Goal: Task Accomplishment & Management: Use online tool/utility

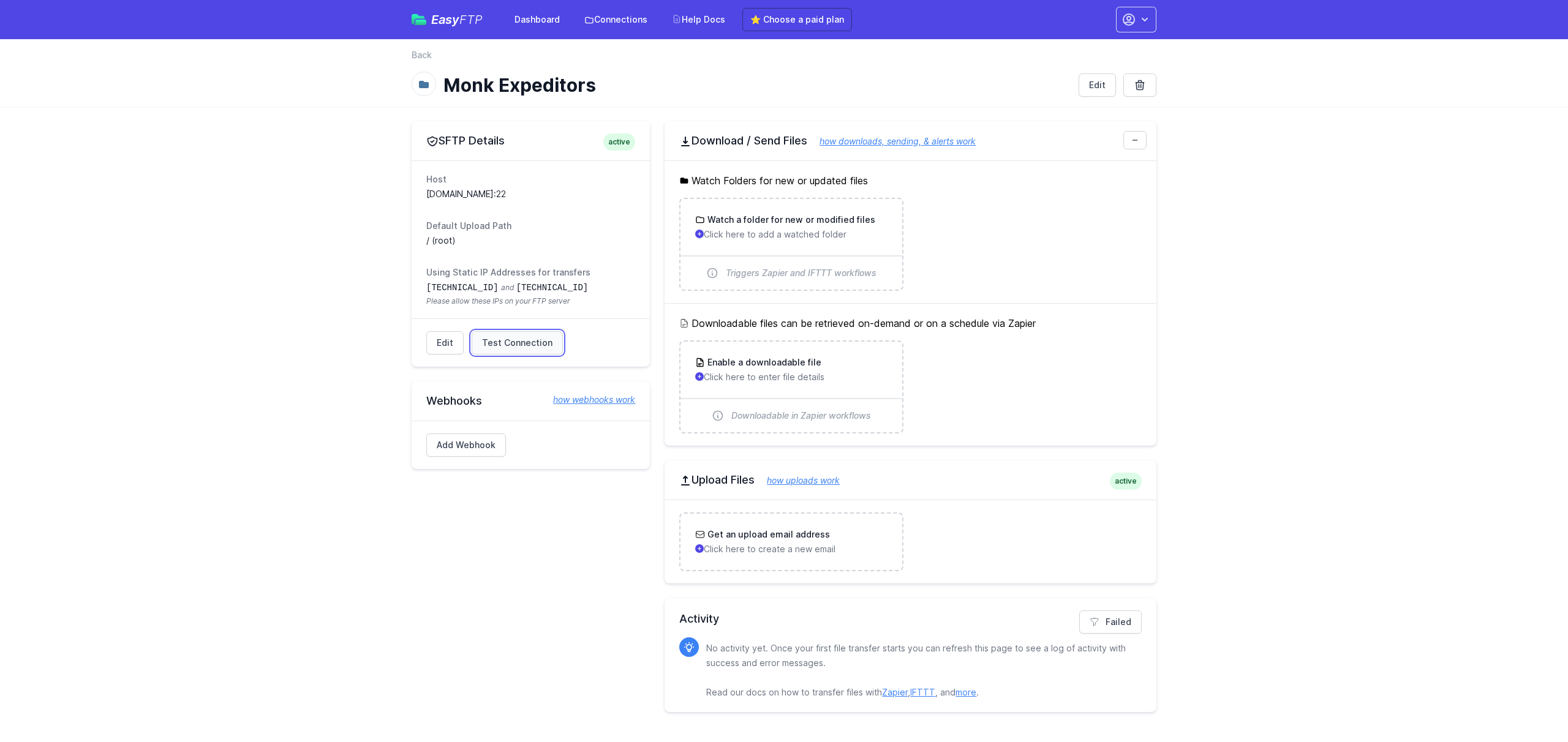
click at [511, 341] on span "Test Connection" at bounding box center [517, 343] width 71 height 12
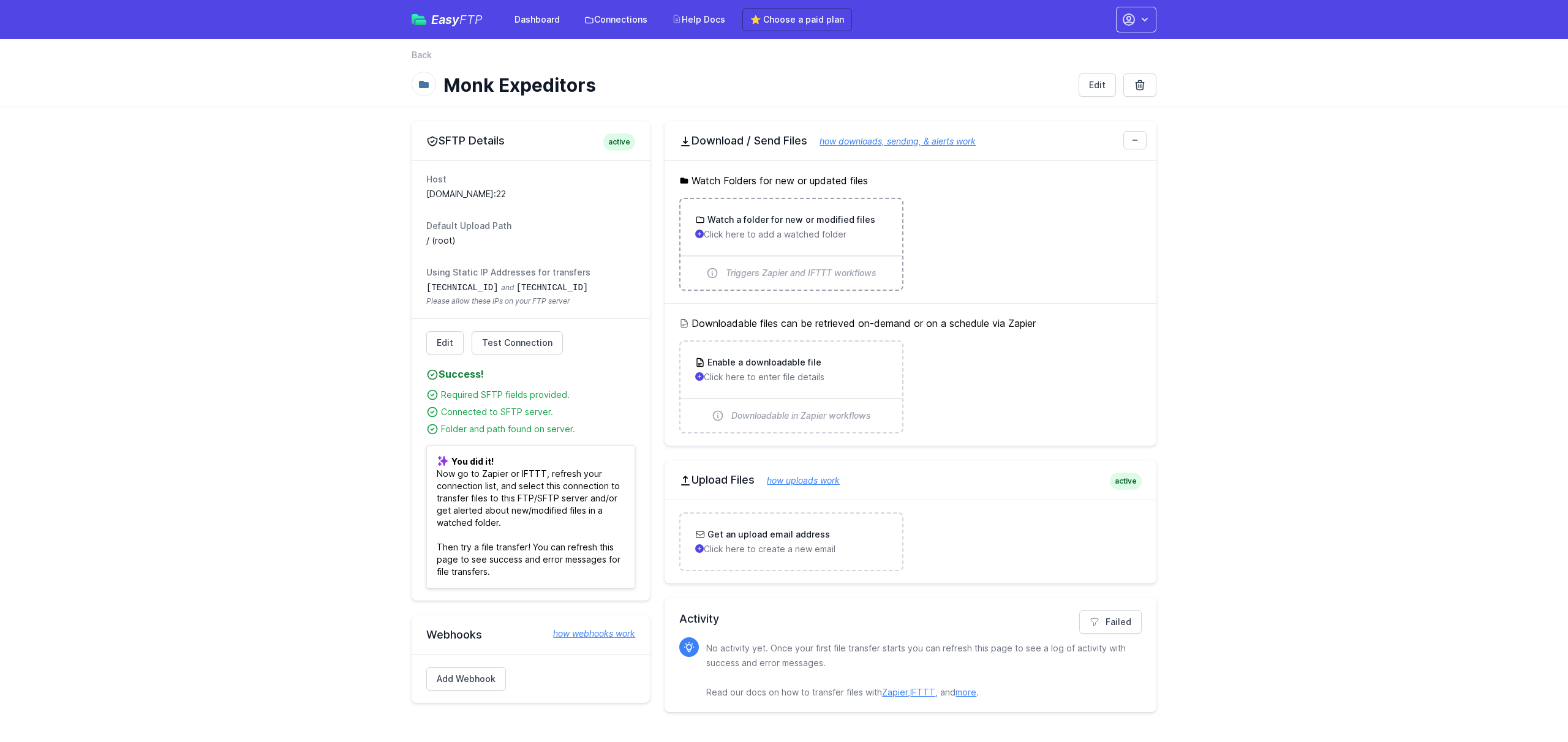
click at [785, 235] on p "Click here to add a watched folder" at bounding box center [792, 234] width 192 height 12
click at [1124, 21] on icon "button" at bounding box center [1129, 20] width 11 height 11
click at [1070, 122] on link "Set up Zapier" at bounding box center [1097, 117] width 117 height 22
click at [1068, 49] on link "Account Settings" at bounding box center [1097, 51] width 117 height 22
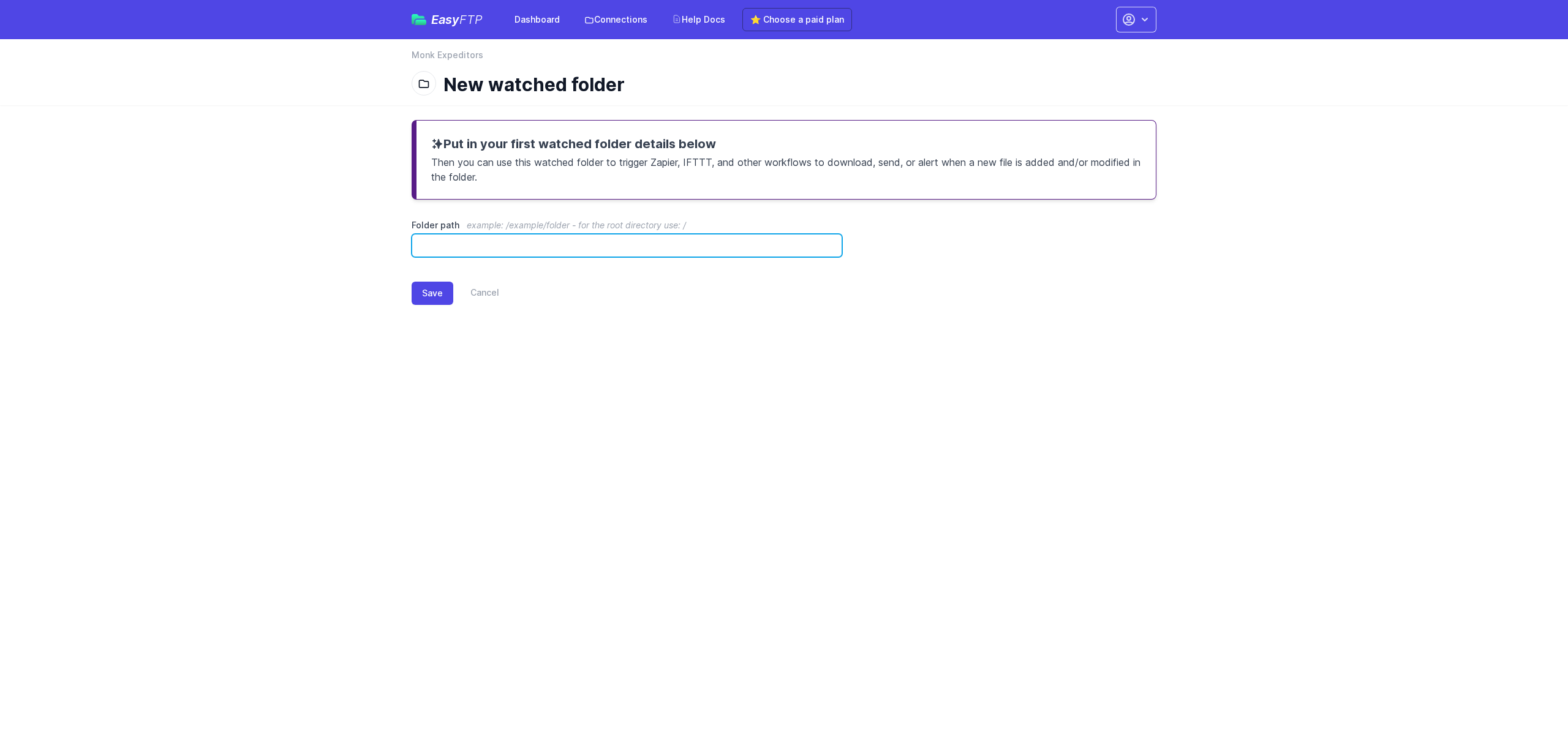
click at [505, 242] on input "Folder path example: /example/folder - for the root directory use: /" at bounding box center [627, 245] width 431 height 23
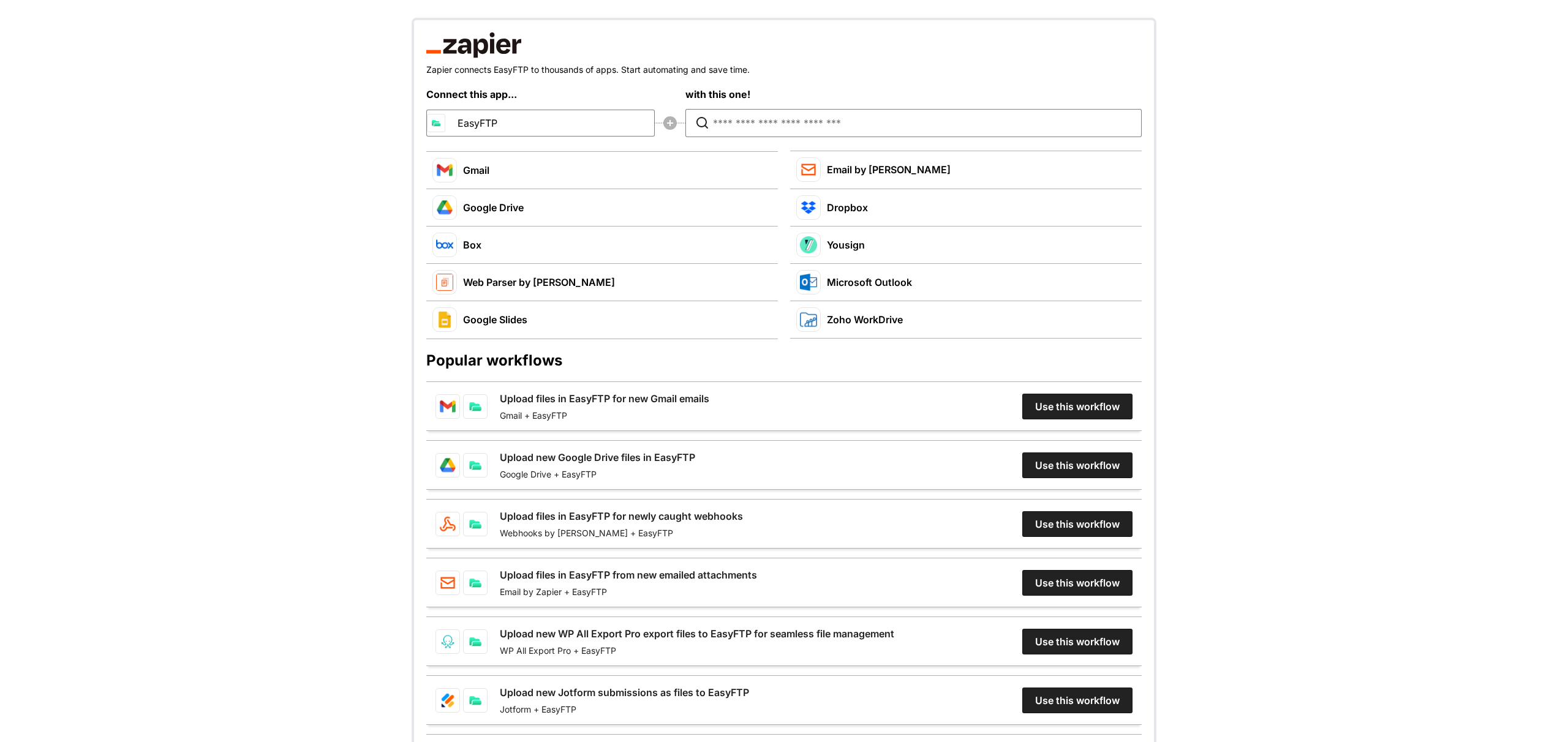
scroll to position [88, 0]
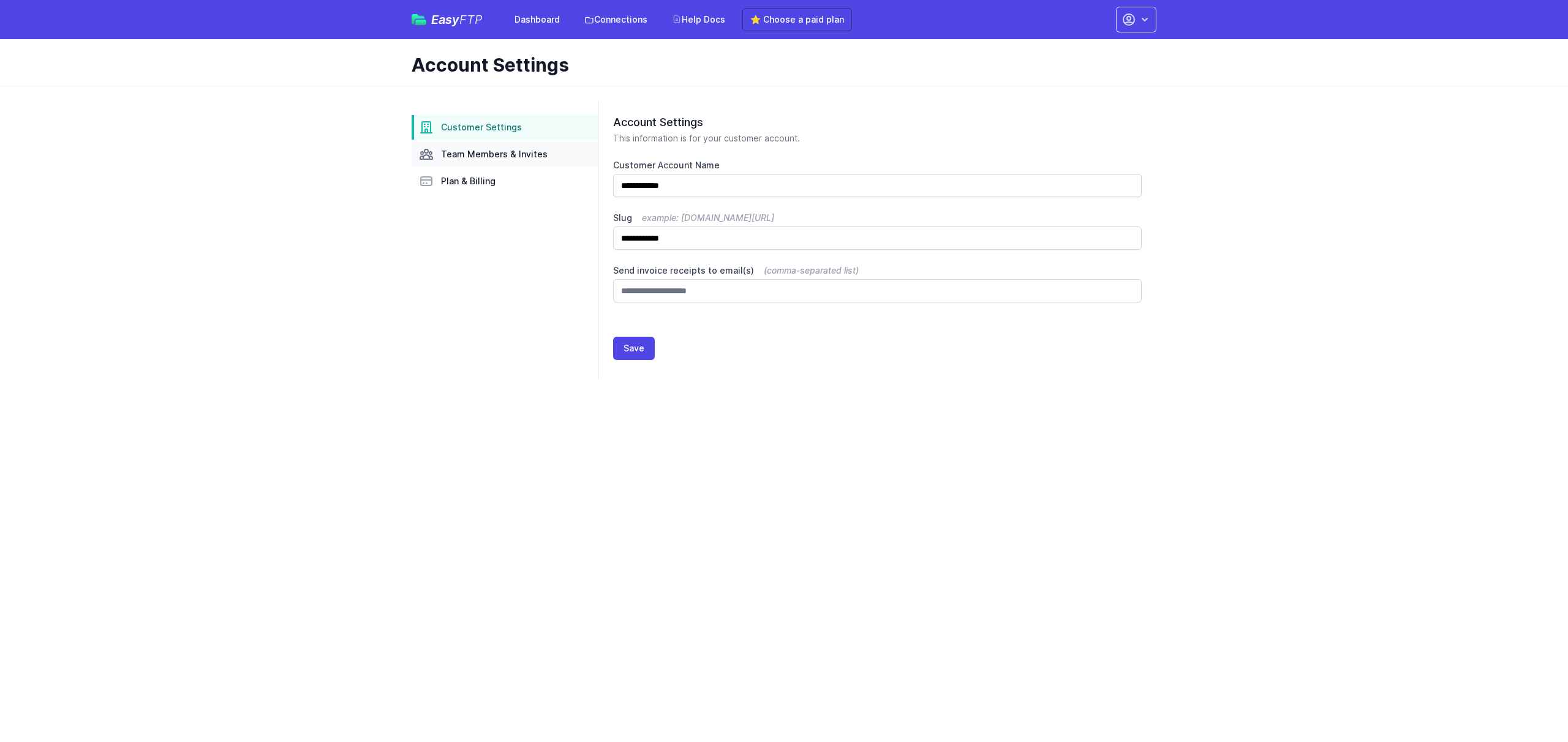
click at [503, 150] on span "Team Members & Invites" at bounding box center [494, 155] width 106 height 12
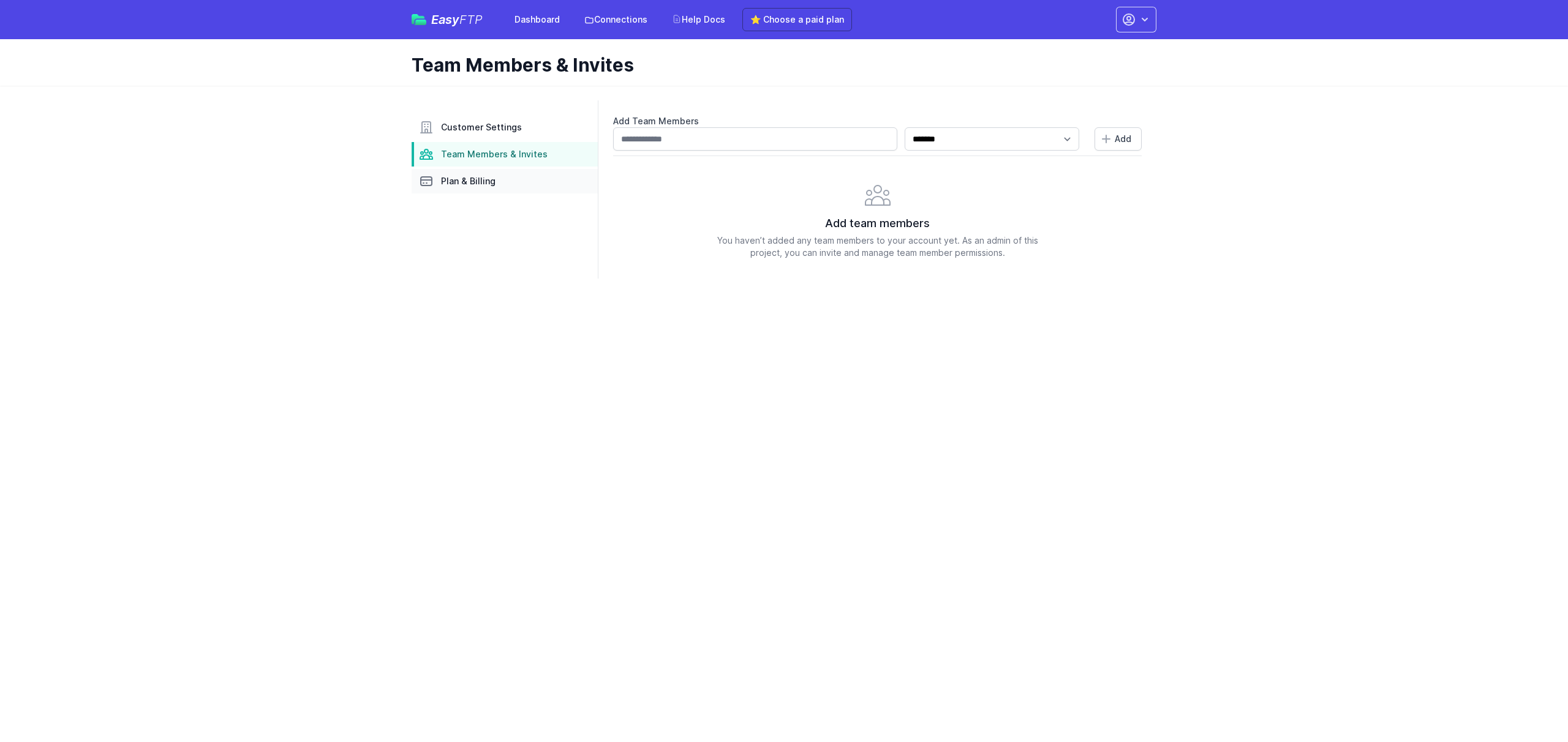
click at [493, 170] on link "Plan & Billing" at bounding box center [505, 181] width 186 height 25
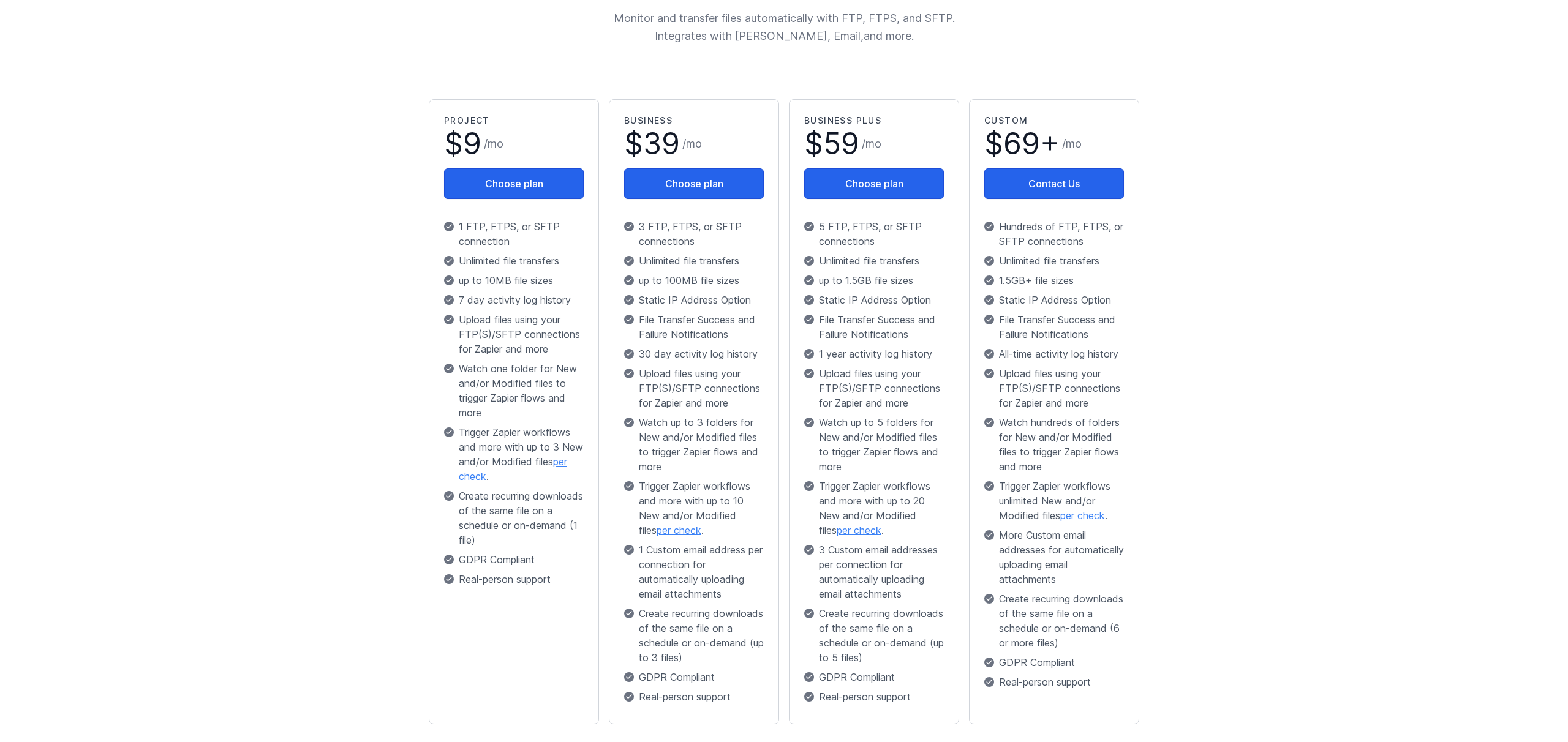
scroll to position [171, 0]
click at [674, 184] on button "Choose plan" at bounding box center [694, 183] width 139 height 31
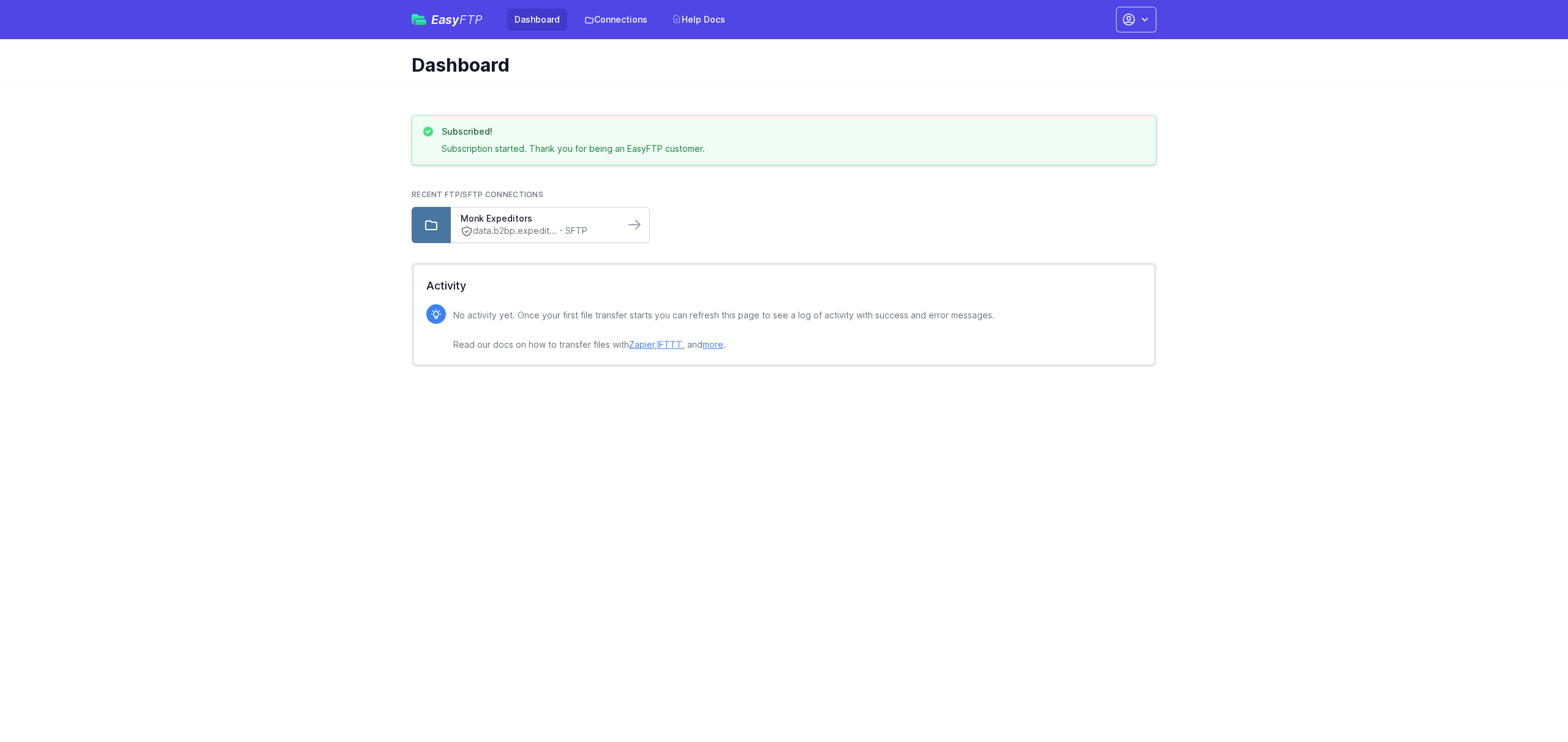
click at [524, 232] on link "data.b2bp.expedit... - SFTP" at bounding box center [538, 231] width 155 height 13
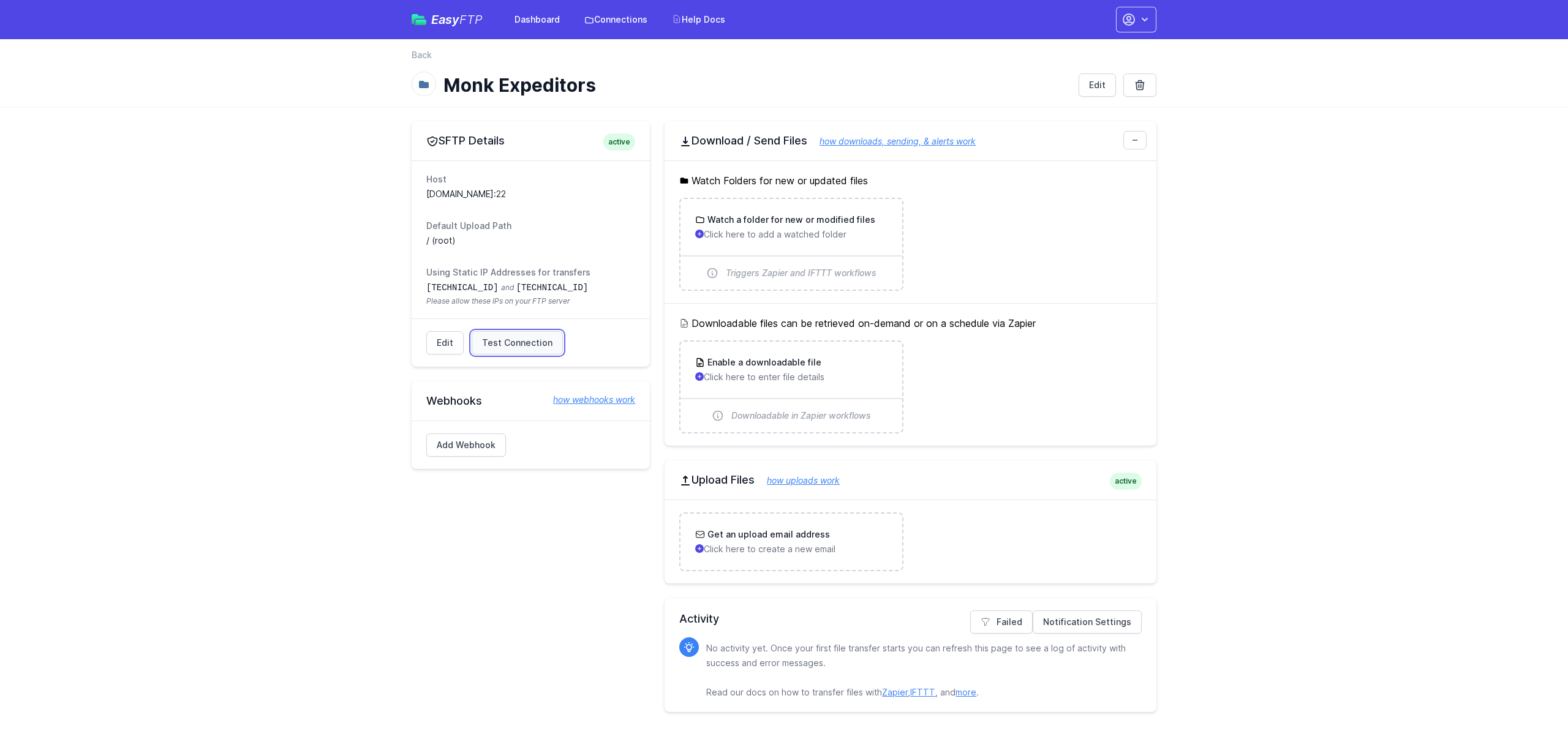
click at [509, 344] on span "Test Connection" at bounding box center [517, 343] width 71 height 12
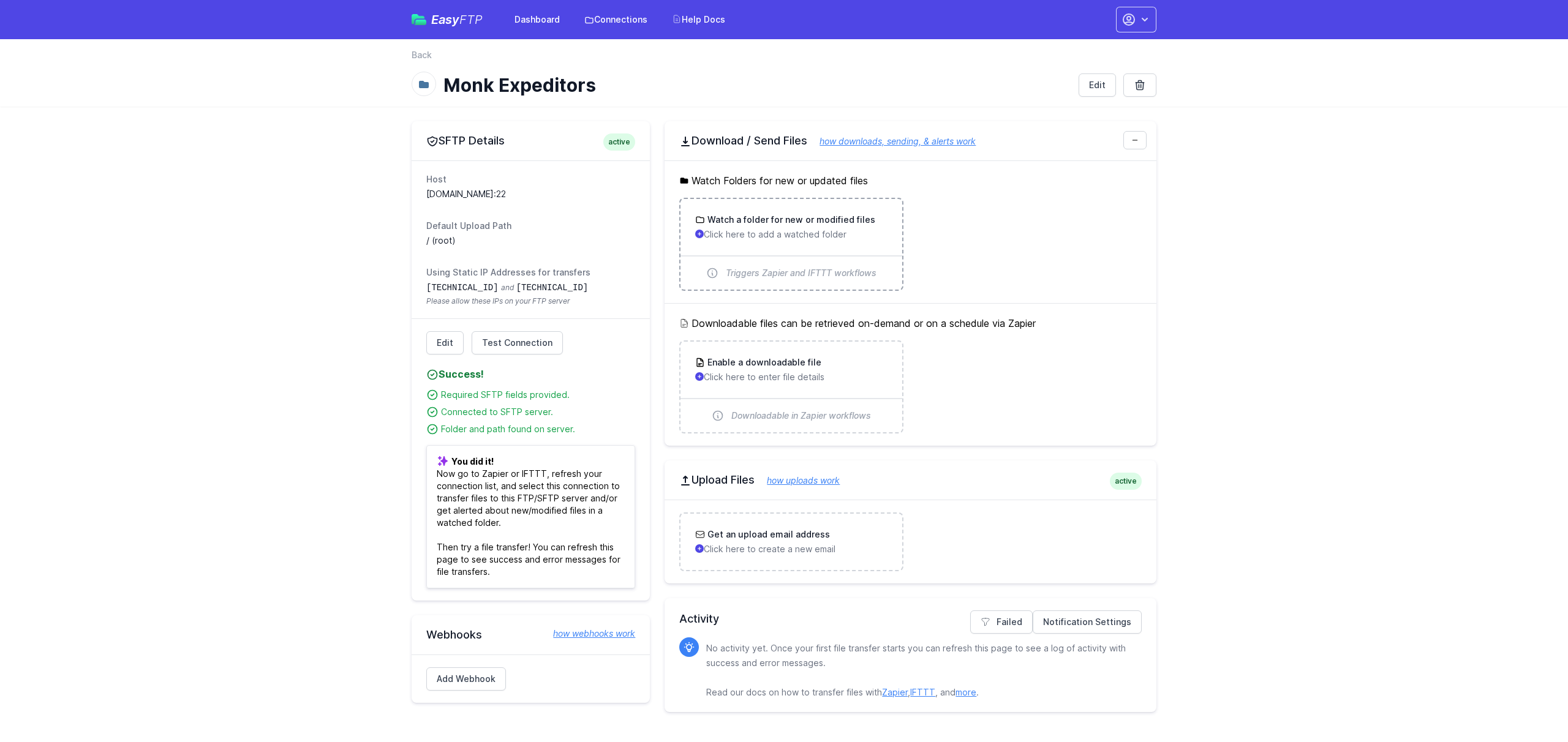
click at [757, 245] on div "Watch a folder for new or modified files Click here to add a watched folder" at bounding box center [791, 227] width 221 height 56
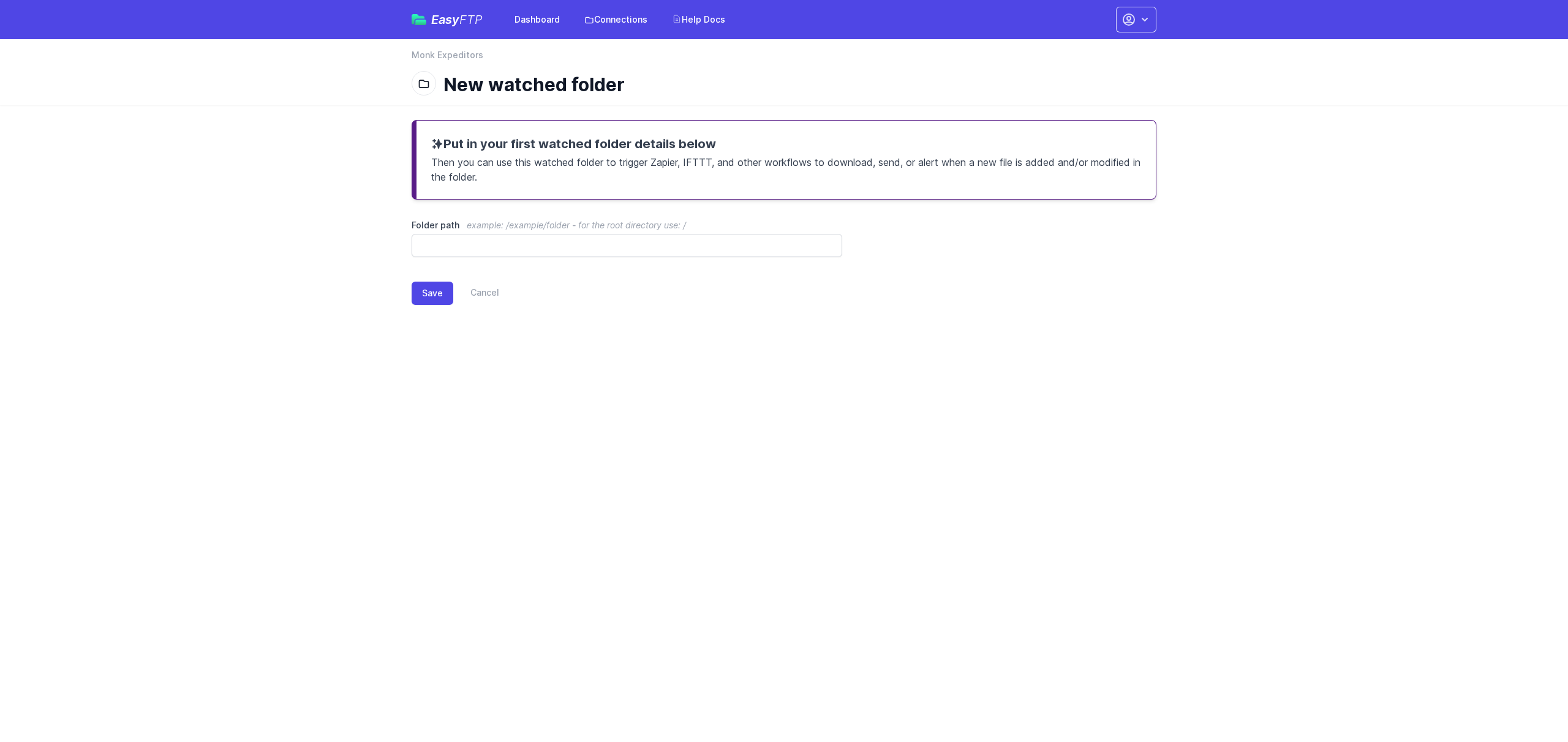
click at [617, 261] on div "Save Cancel" at bounding box center [784, 290] width 745 height 67
click at [576, 239] on input "Folder path example: /example/folder - for the root directory use: /" at bounding box center [627, 245] width 431 height 23
click at [481, 292] on link "Cancel" at bounding box center [477, 293] width 46 height 23
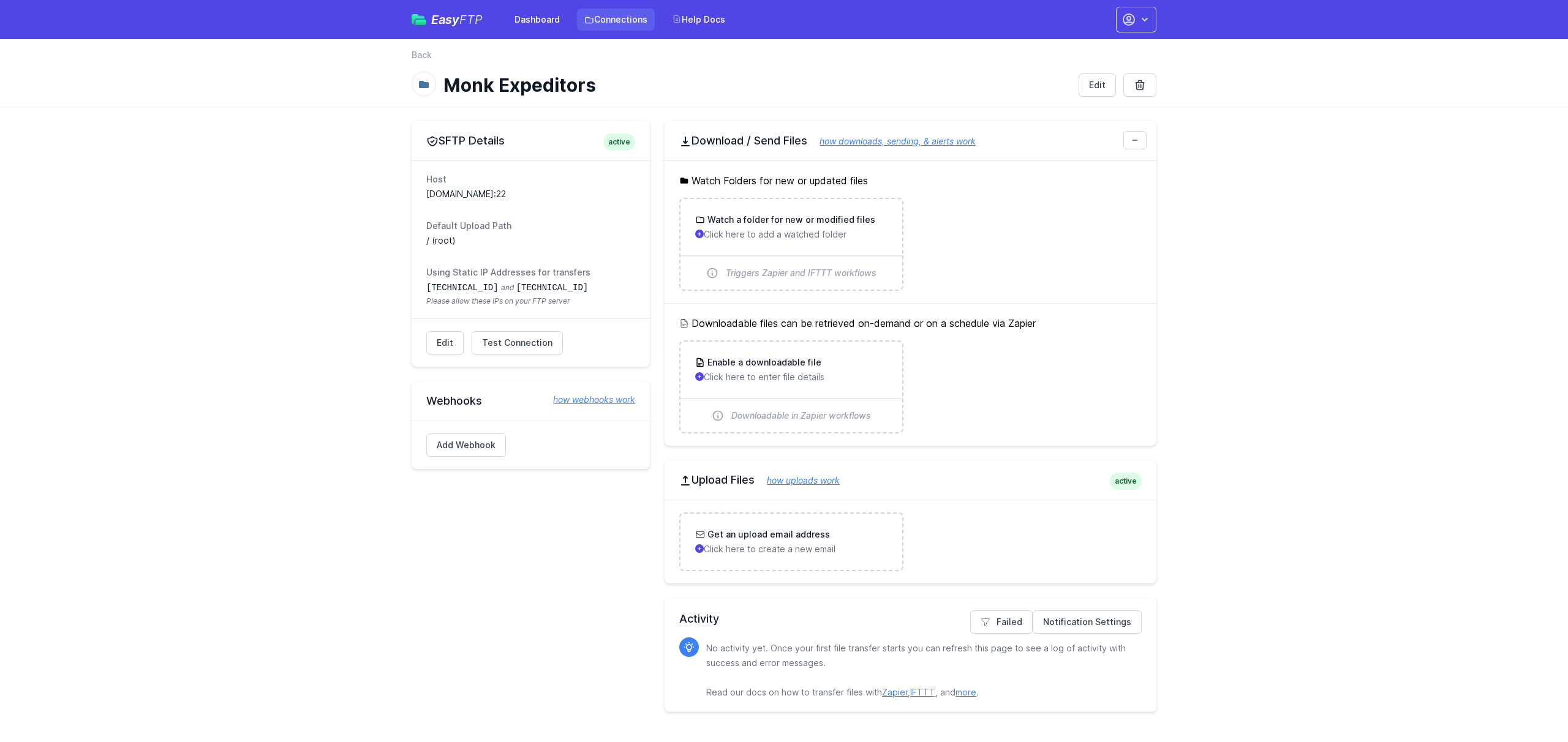
click at [612, 20] on link "Connections" at bounding box center [616, 20] width 78 height 22
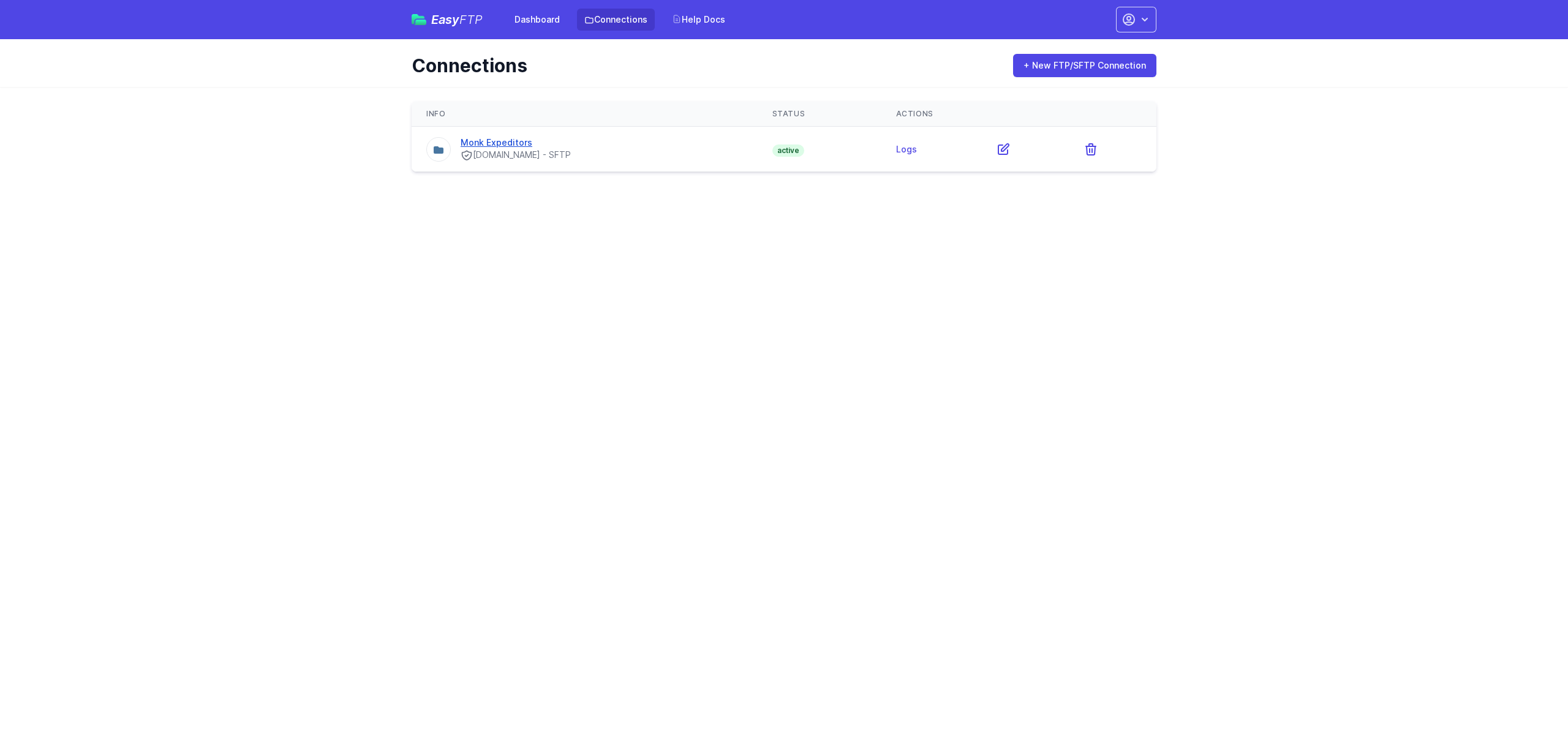
click at [497, 147] on link "Monk Expeditors" at bounding box center [496, 143] width 71 height 10
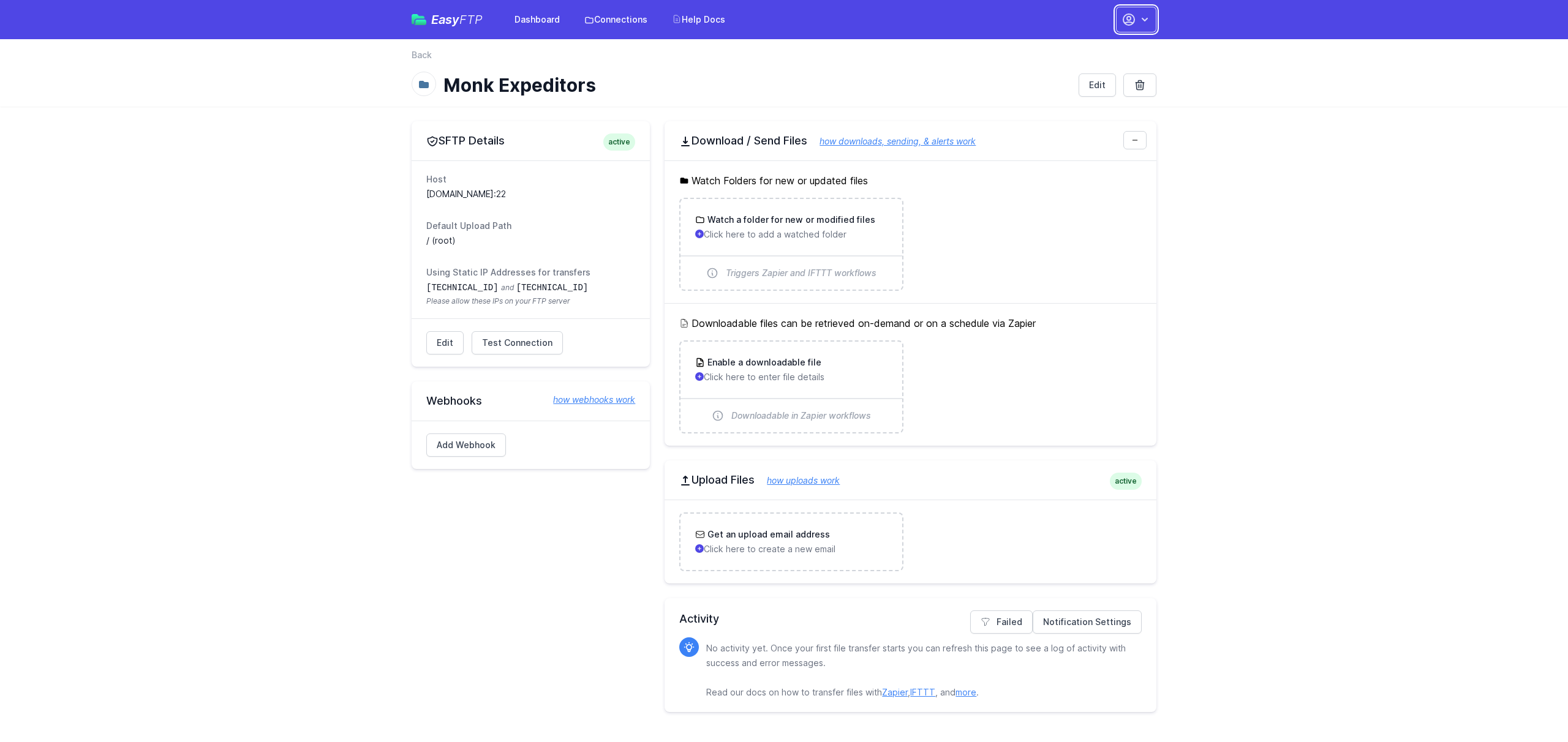
click at [1134, 25] on icon "button" at bounding box center [1129, 19] width 14 height 14
click at [1088, 142] on link "Sign out" at bounding box center [1097, 139] width 117 height 22
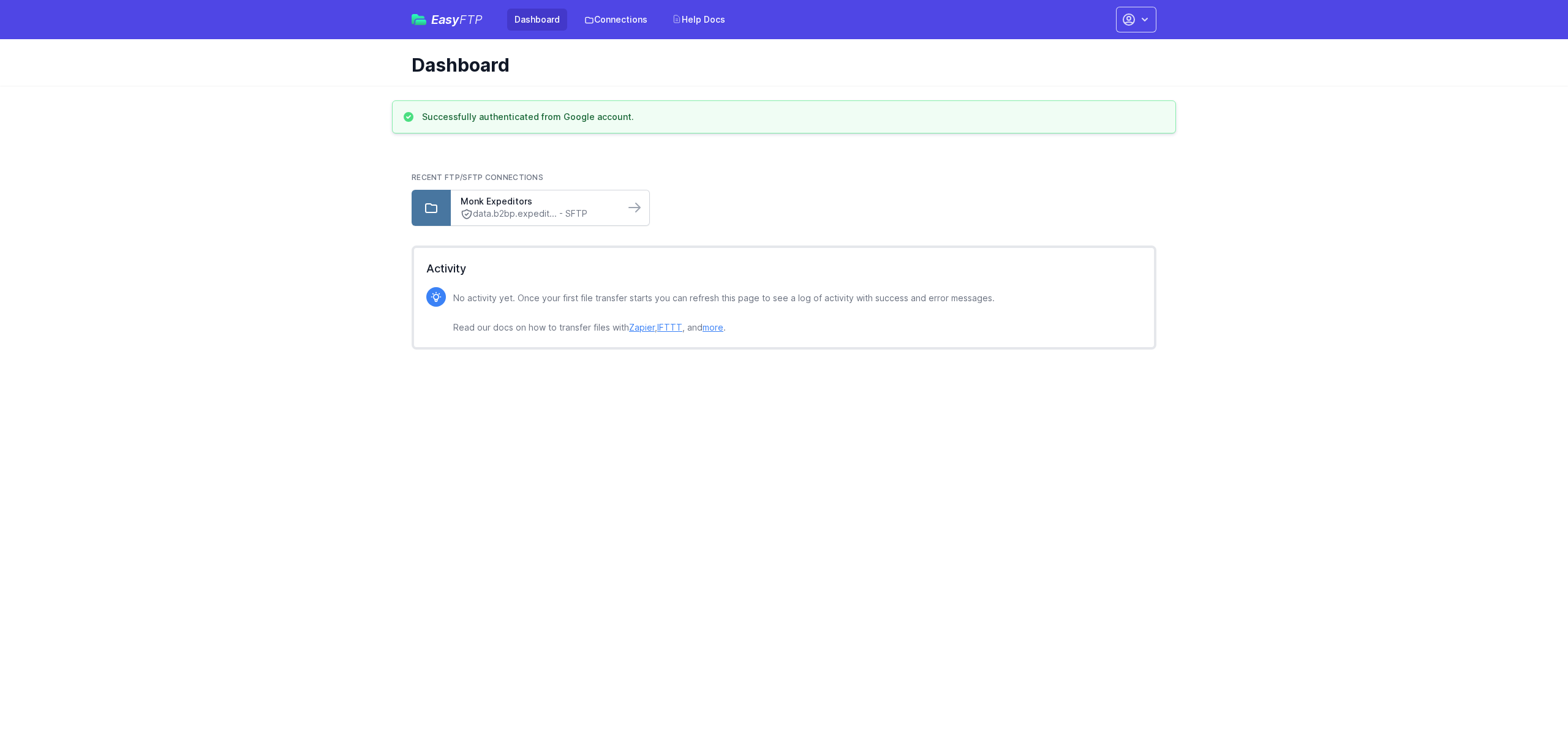
click at [567, 214] on link "data.b2bp.expedit... - SFTP" at bounding box center [538, 213] width 155 height 13
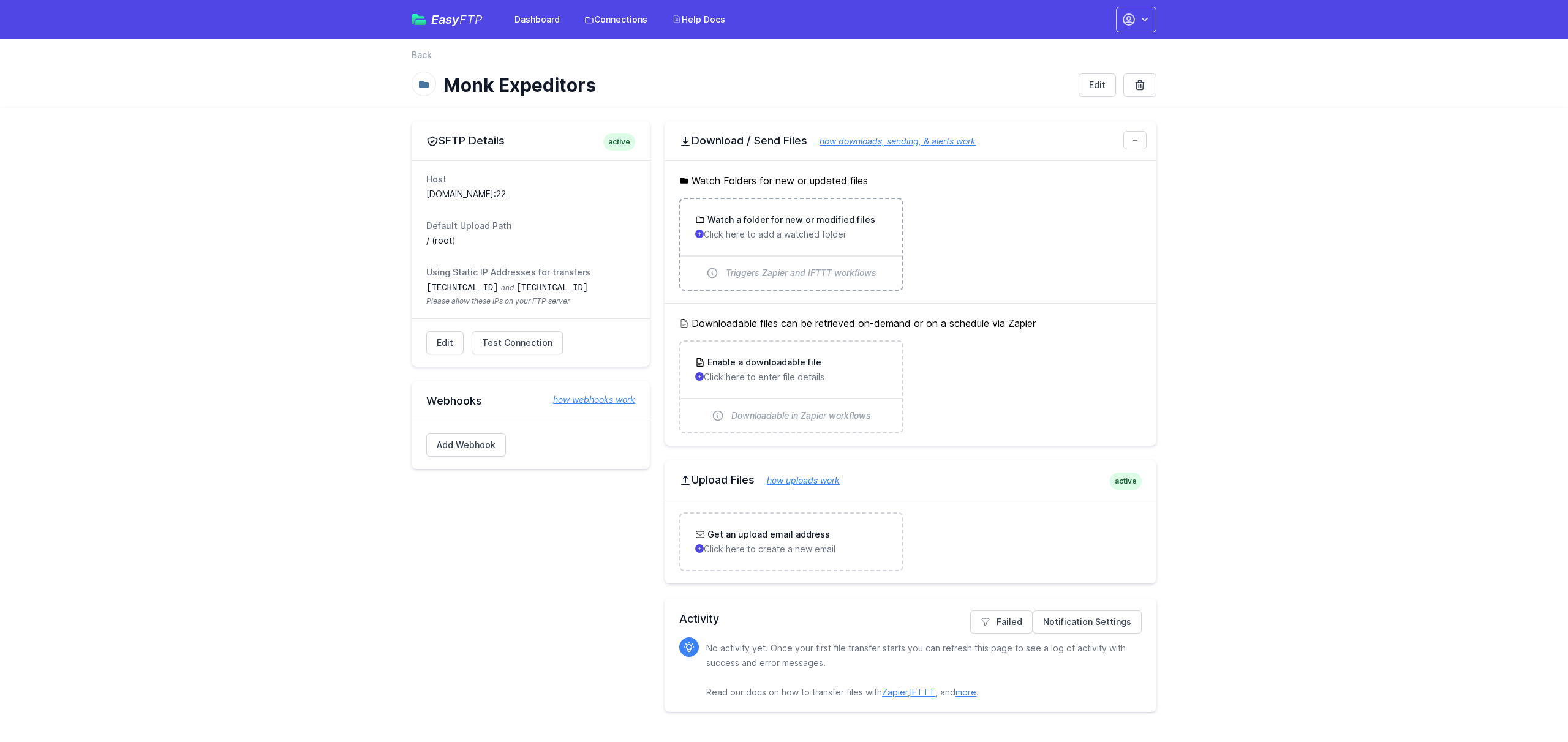
click at [783, 221] on h3 "Watch a folder for new or modified files" at bounding box center [790, 220] width 171 height 12
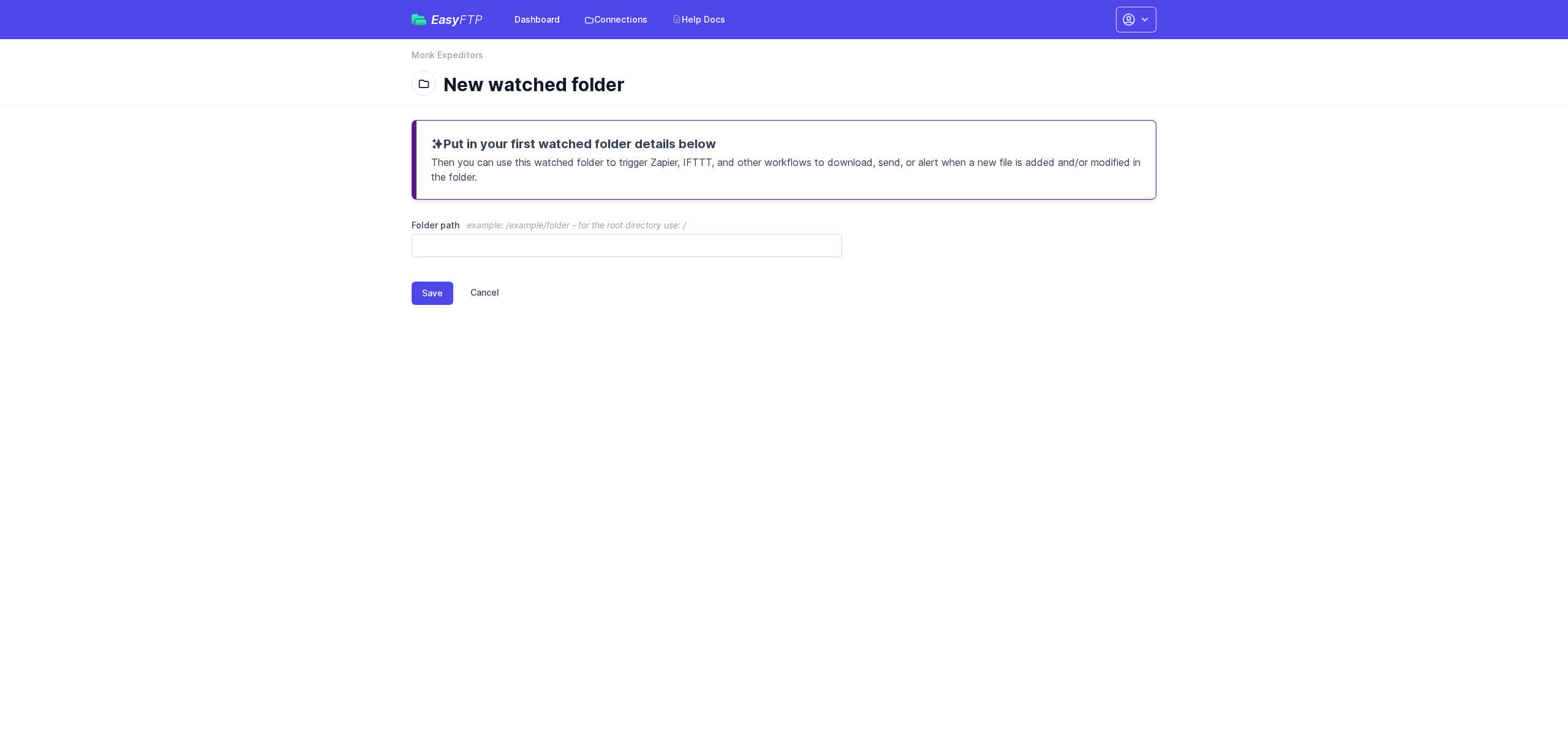
click at [480, 296] on link "Cancel" at bounding box center [477, 293] width 46 height 23
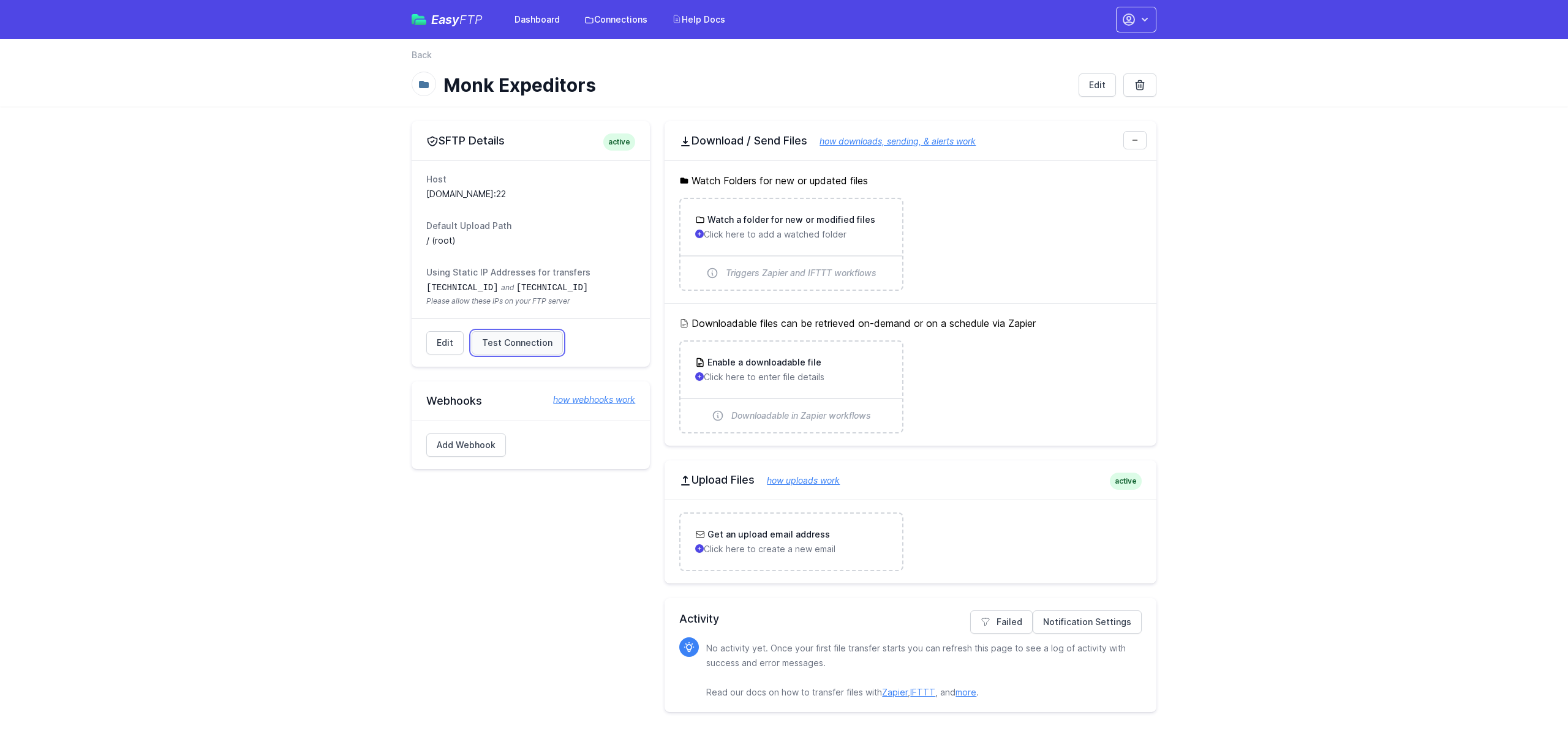
click at [504, 345] on span "Test Connection" at bounding box center [517, 343] width 71 height 12
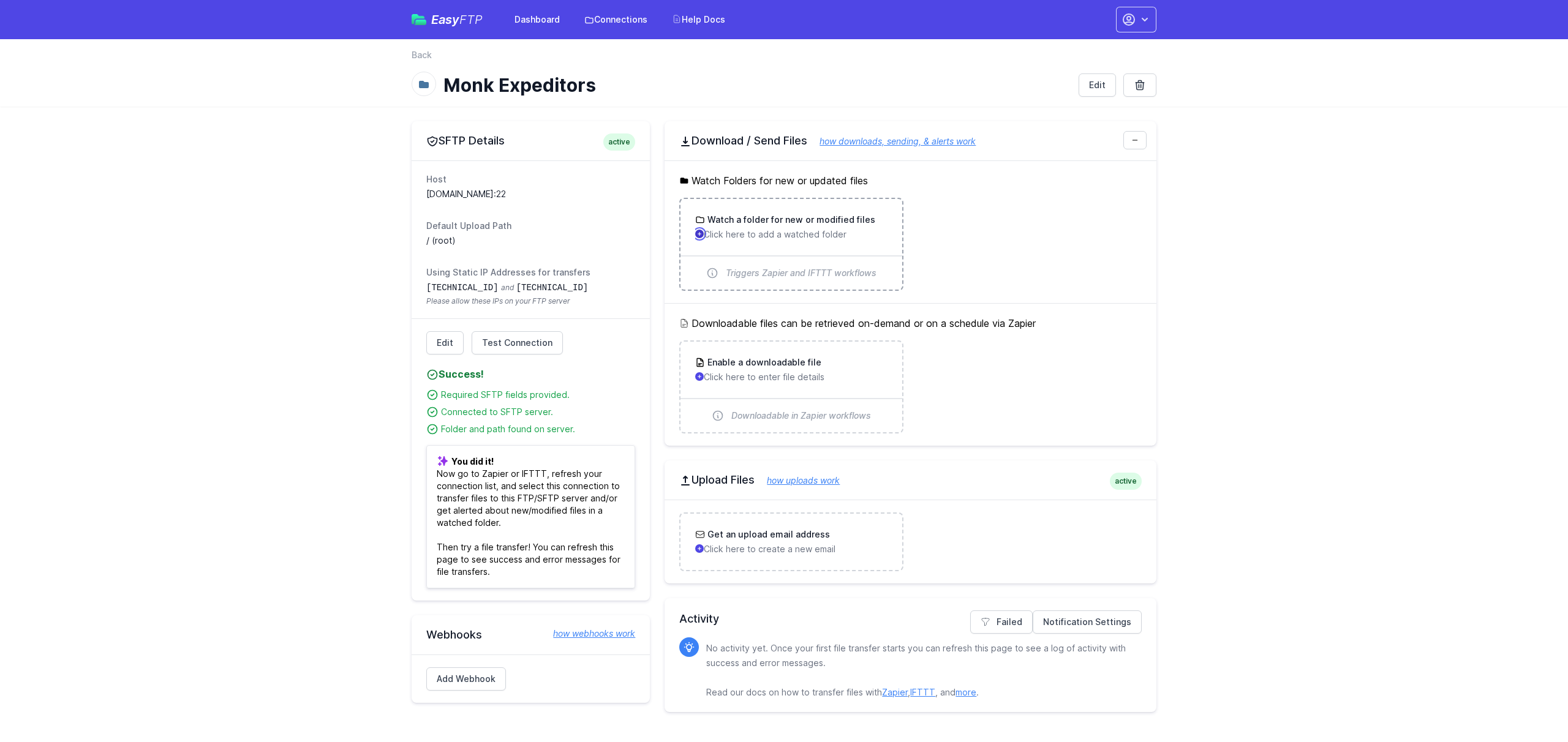
click at [697, 232] on icon "button" at bounding box center [699, 233] width 8 height 8
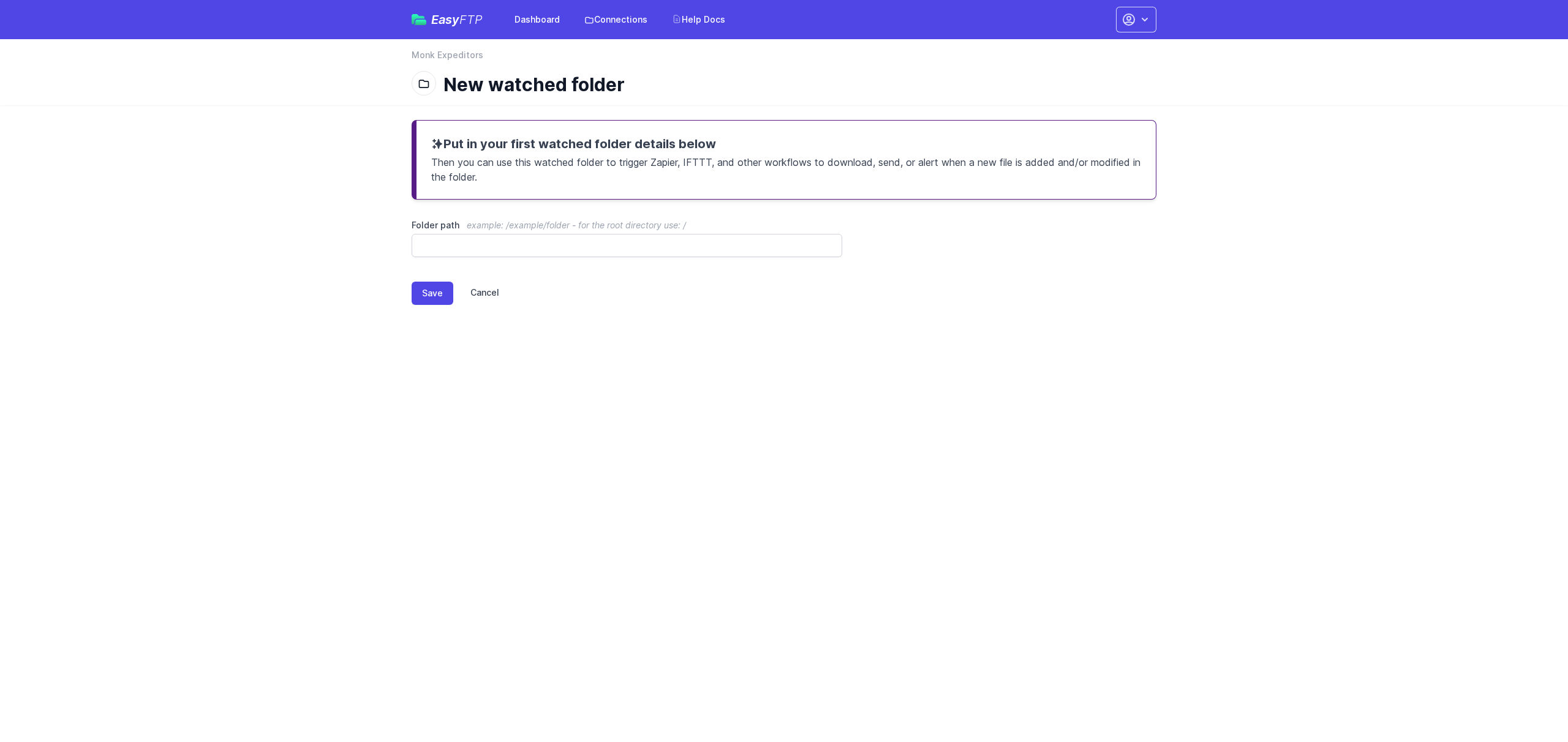
click at [478, 293] on link "Cancel" at bounding box center [477, 293] width 46 height 23
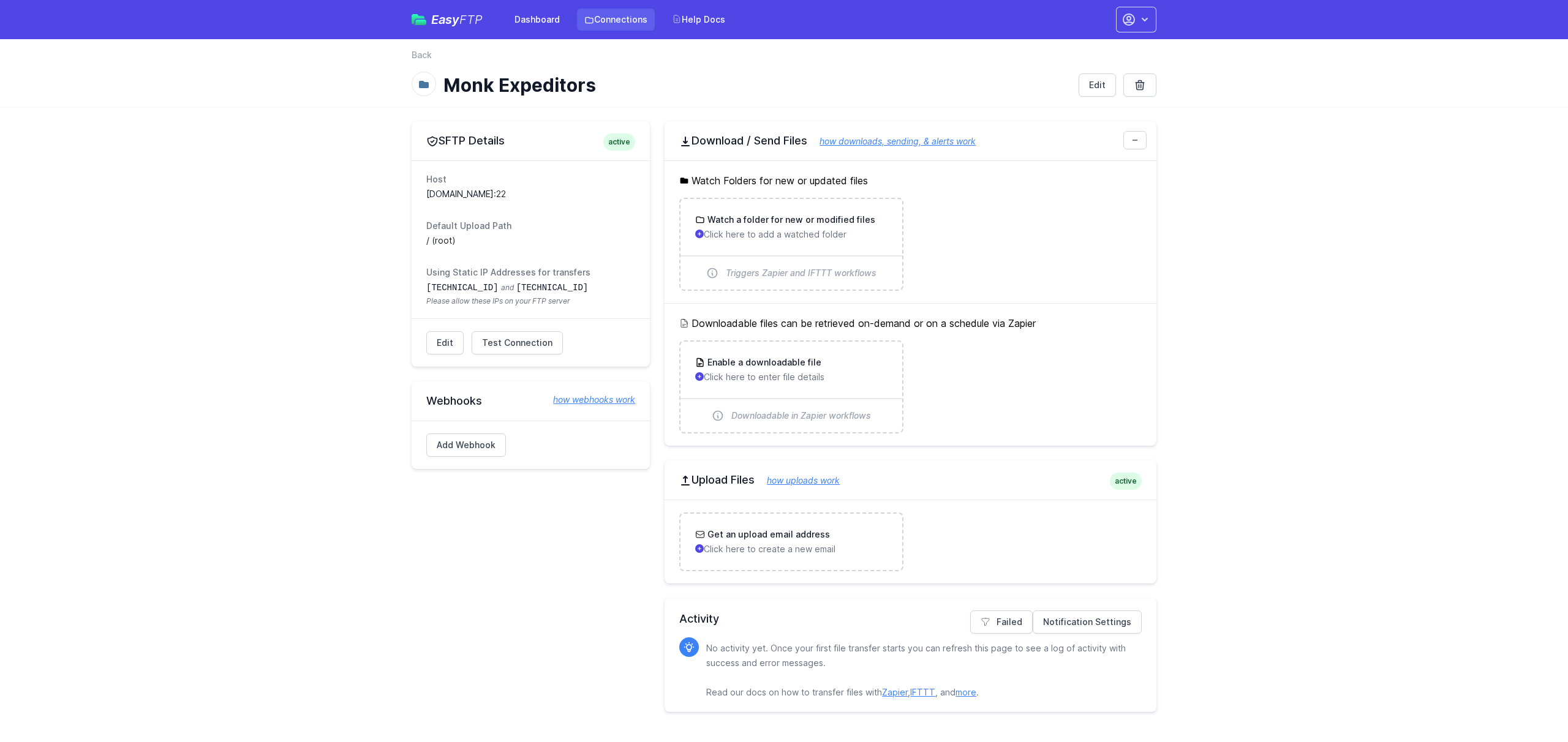
click at [609, 18] on link "Connections" at bounding box center [616, 20] width 78 height 22
click at [1128, 25] on icon "button" at bounding box center [1129, 19] width 14 height 14
click at [1079, 113] on link "Set up Zapier" at bounding box center [1097, 117] width 117 height 22
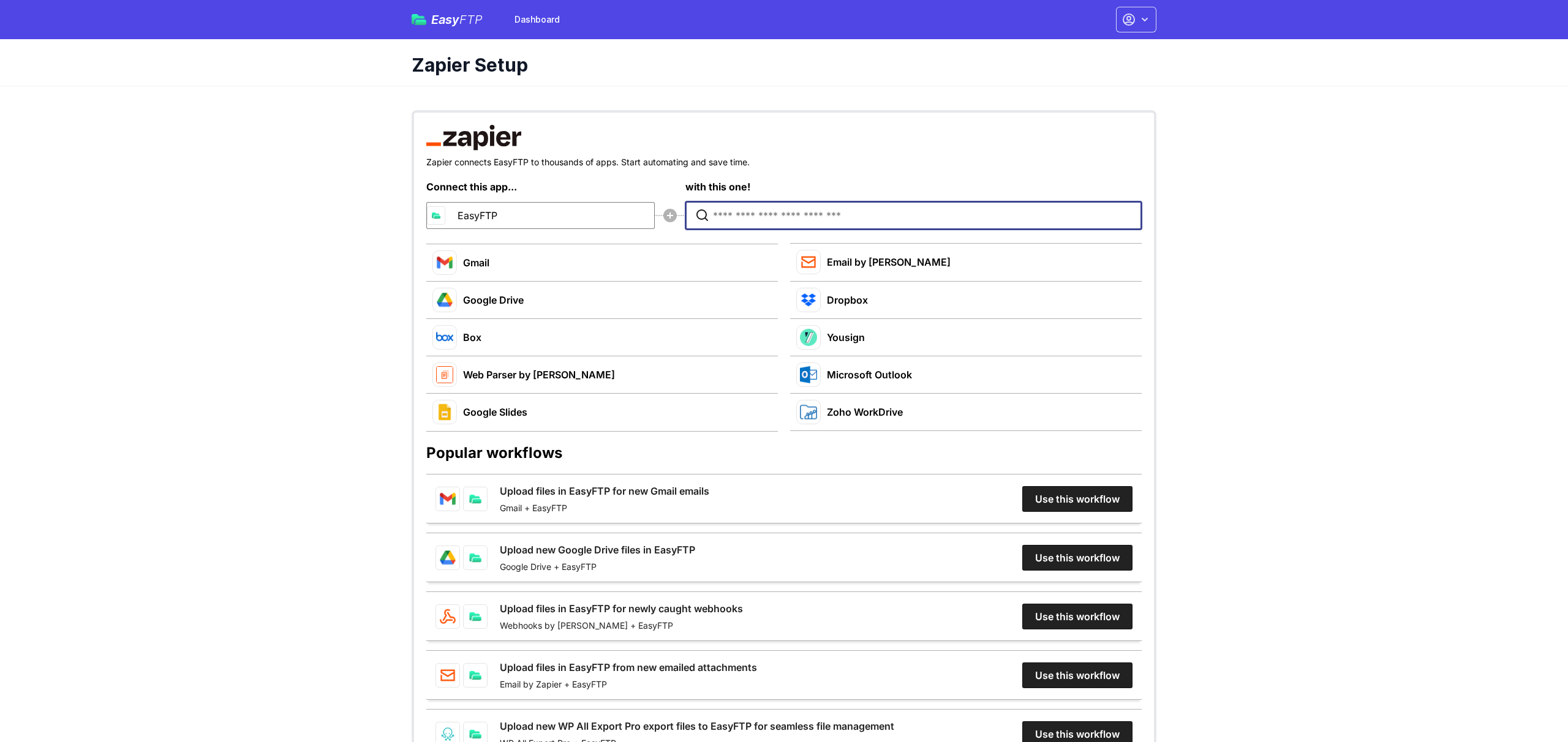
click at [746, 218] on input "Type to search for an app to connect" at bounding box center [917, 216] width 408 height 27
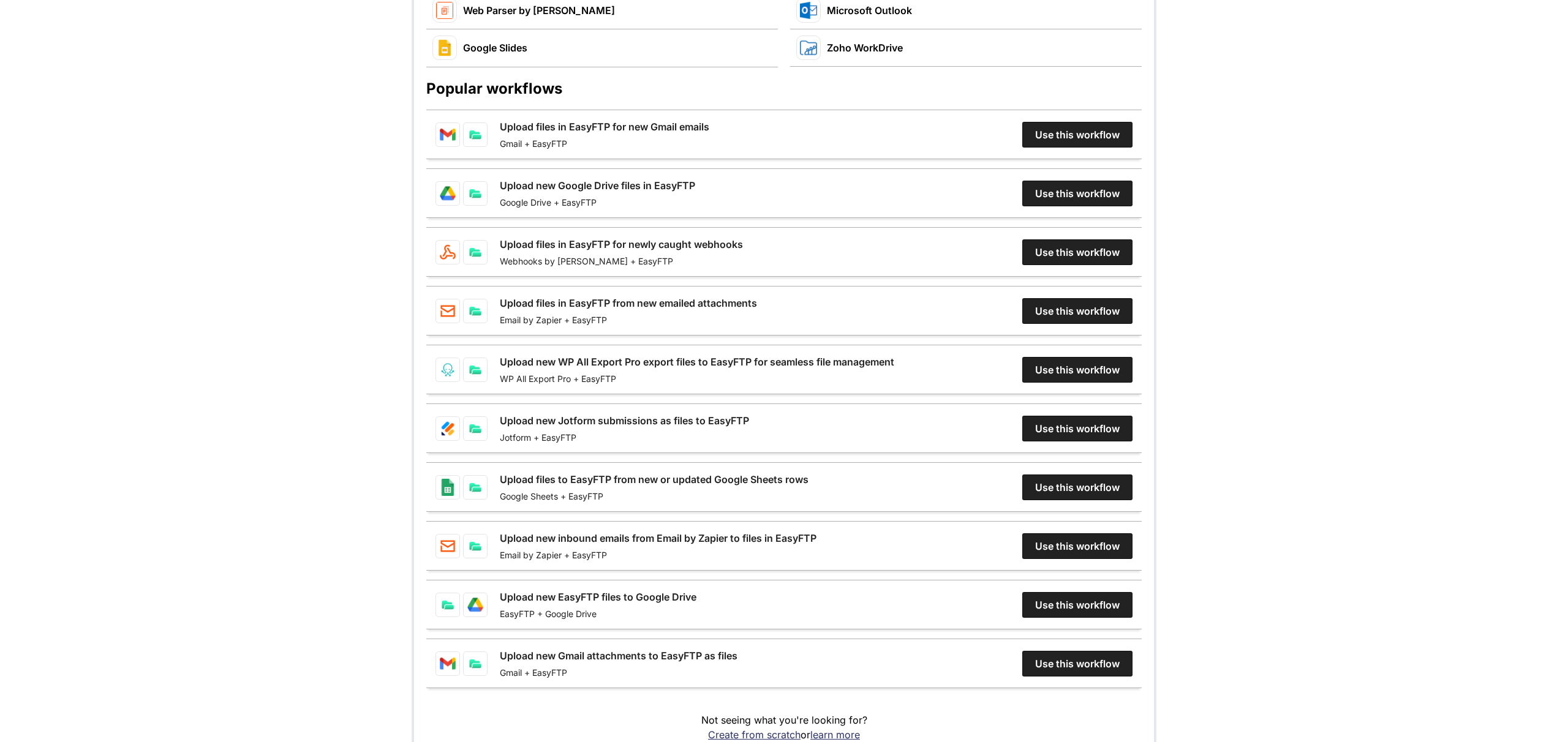
scroll to position [359, 0]
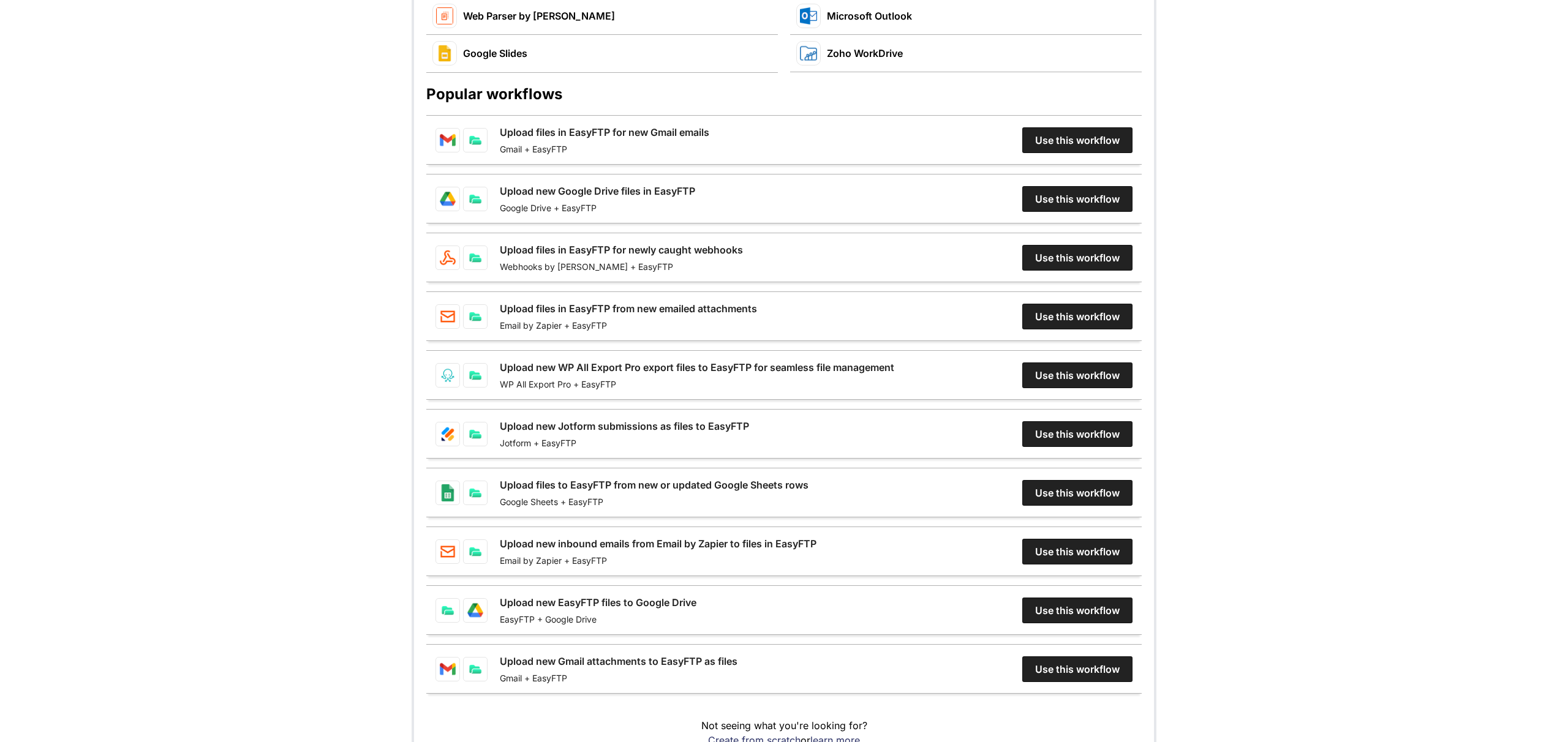
click at [696, 199] on link "Upload new Google Drive files in EasyFTP" at bounding box center [598, 190] width 195 height 14
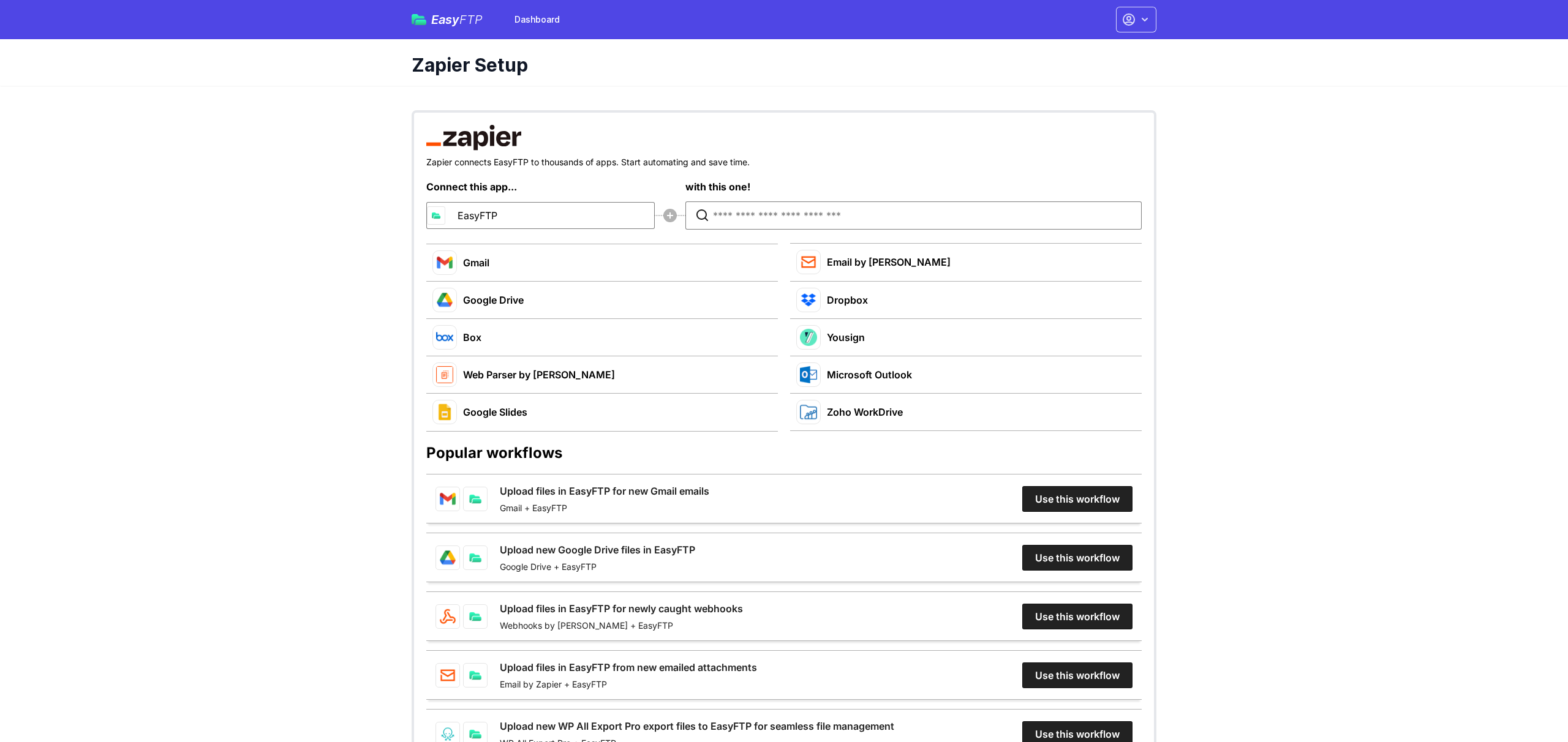
click at [445, 20] on span "Easy FTP" at bounding box center [457, 20] width 52 height 12
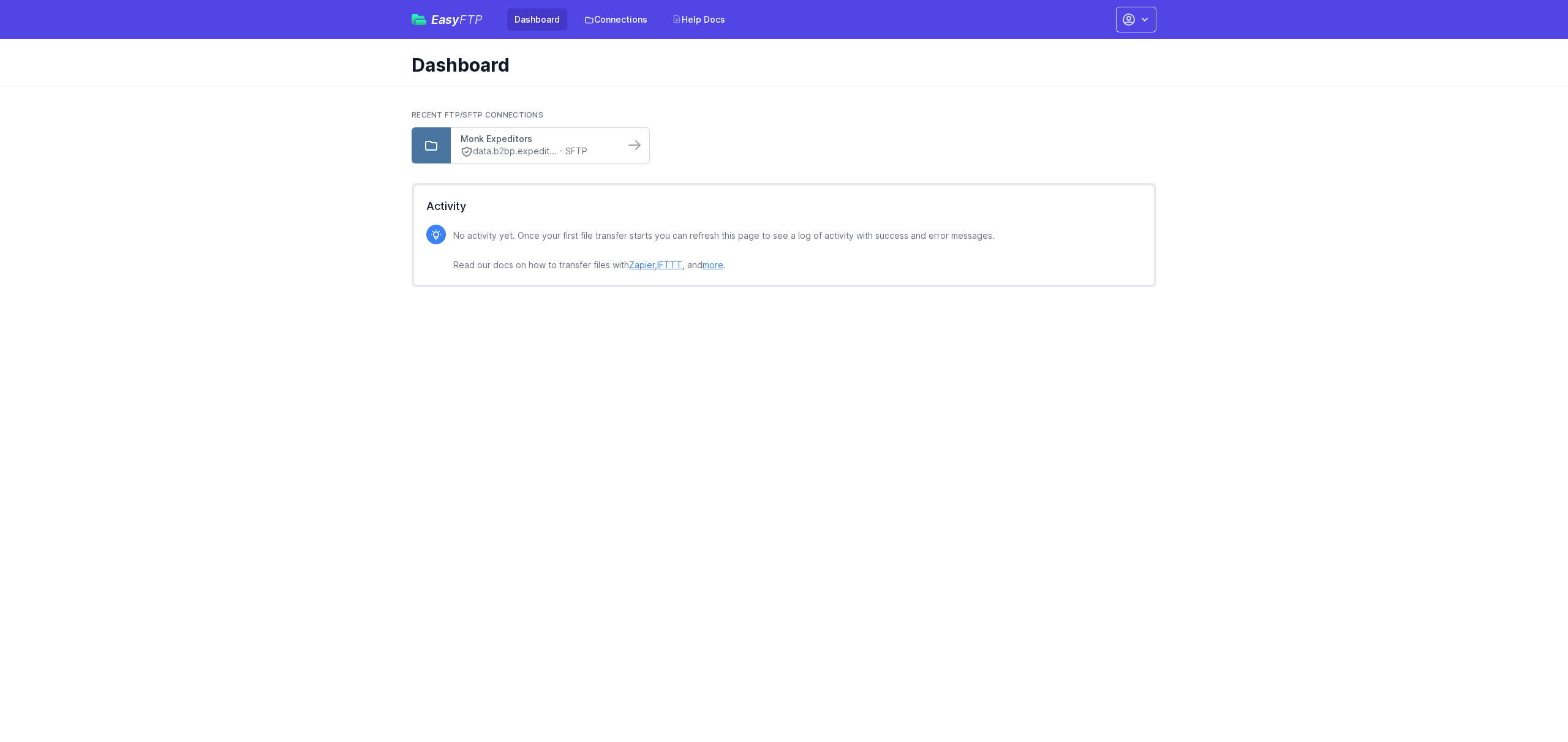
click at [554, 138] on link "Monk Expeditors" at bounding box center [538, 139] width 155 height 12
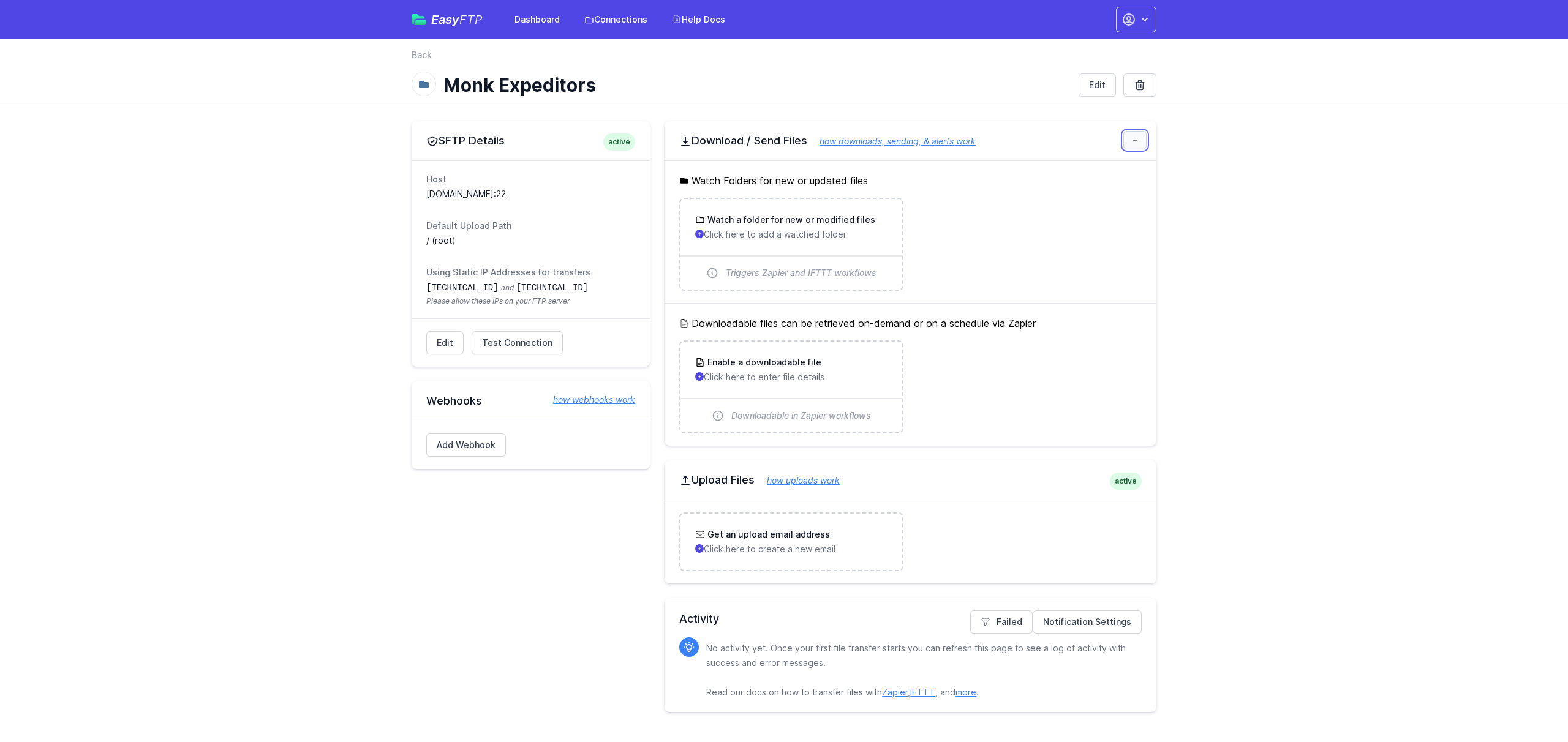
click at [1135, 143] on icon at bounding box center [1135, 140] width 8 height 8
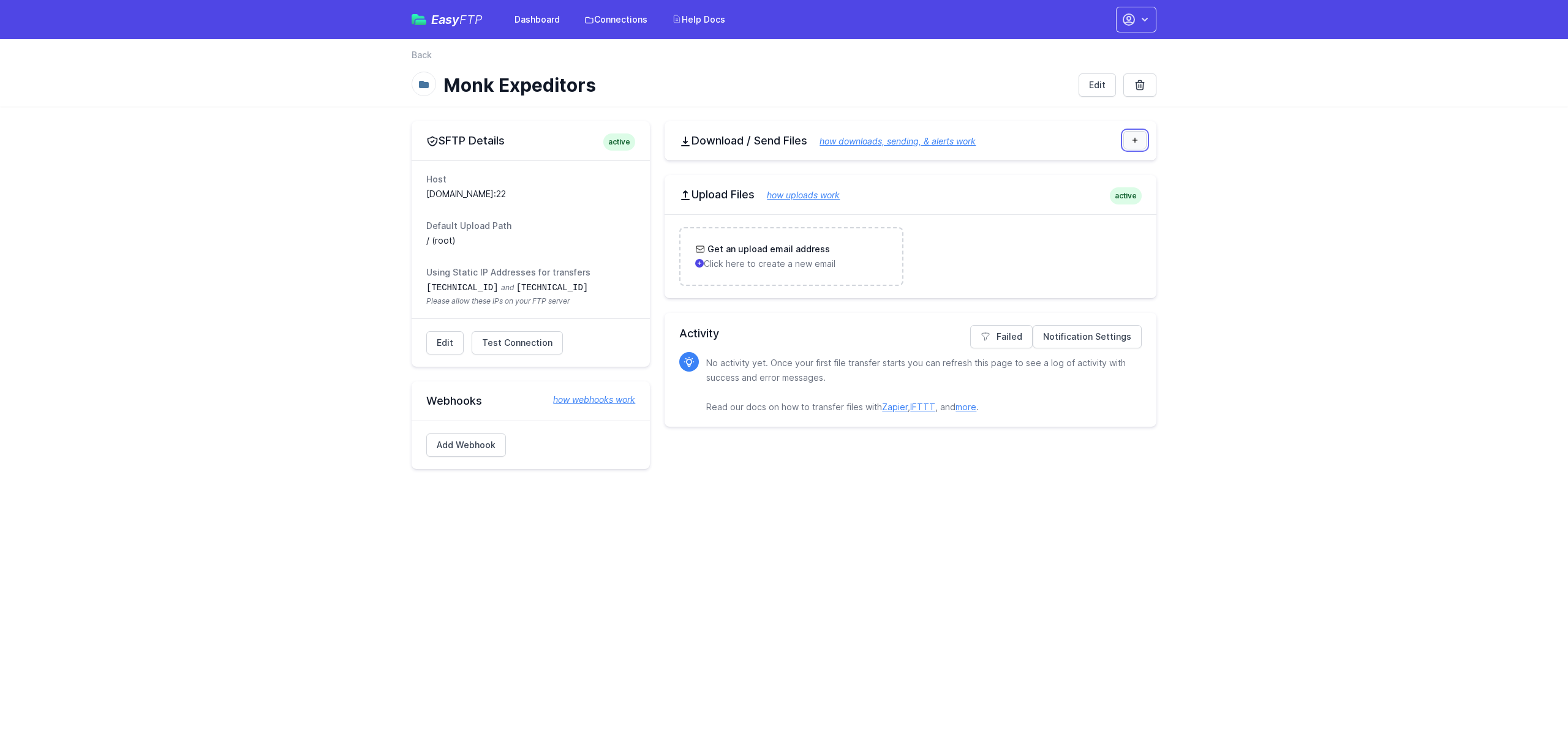
click at [1135, 143] on icon at bounding box center [1135, 140] width 8 height 8
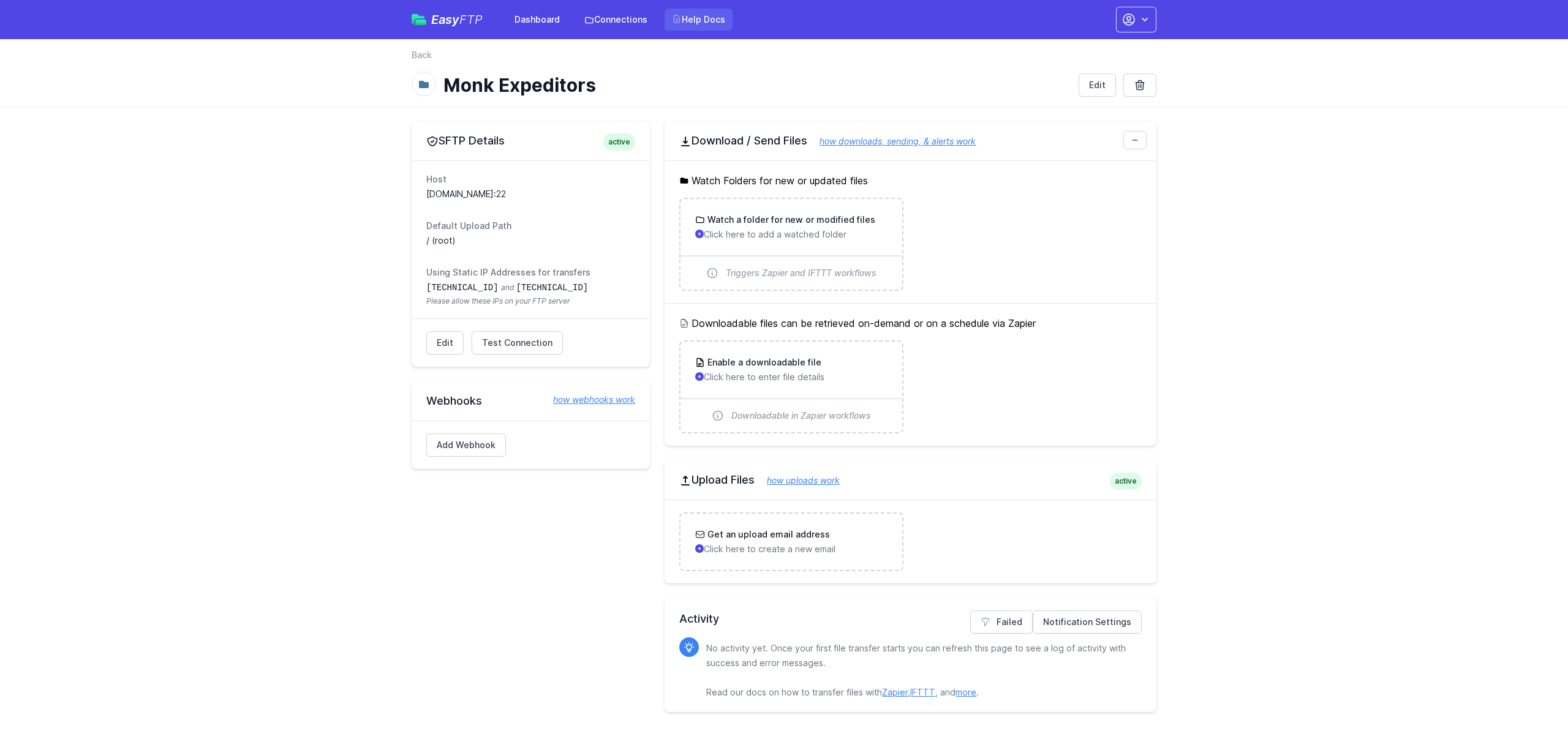
click at [707, 16] on link "Help Docs" at bounding box center [699, 20] width 68 height 22
click at [801, 483] on link "how uploads work" at bounding box center [798, 481] width 85 height 10
